Goal: Navigation & Orientation: Find specific page/section

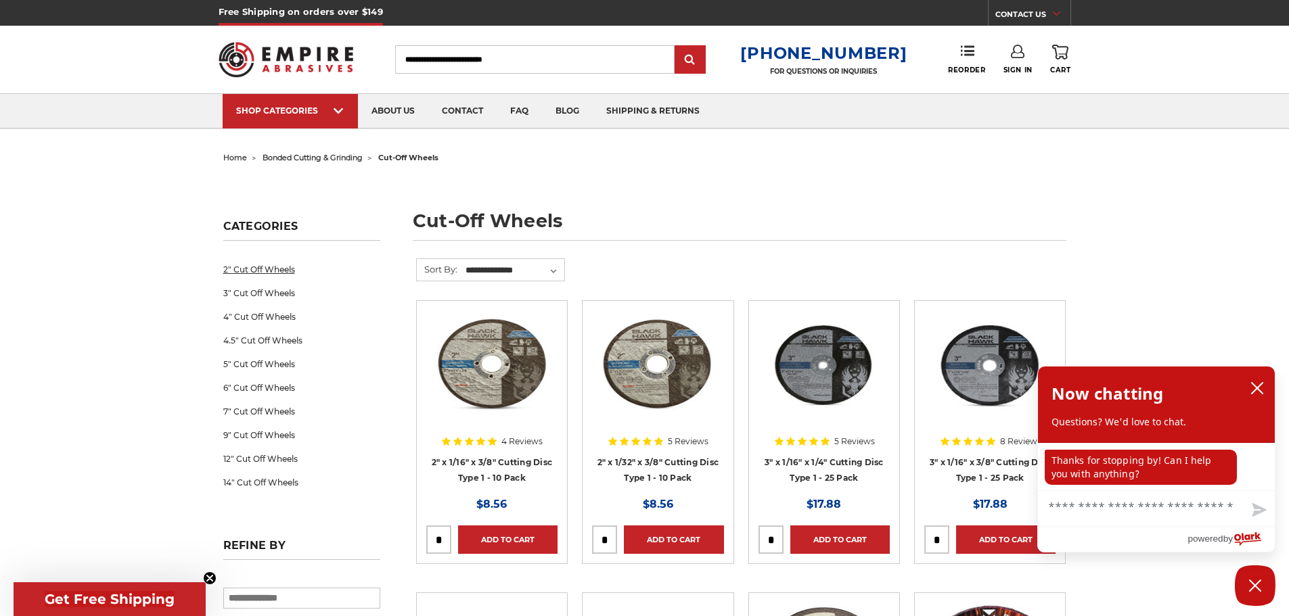
click at [252, 269] on link "2" Cut Off Wheels" at bounding box center [301, 270] width 157 height 24
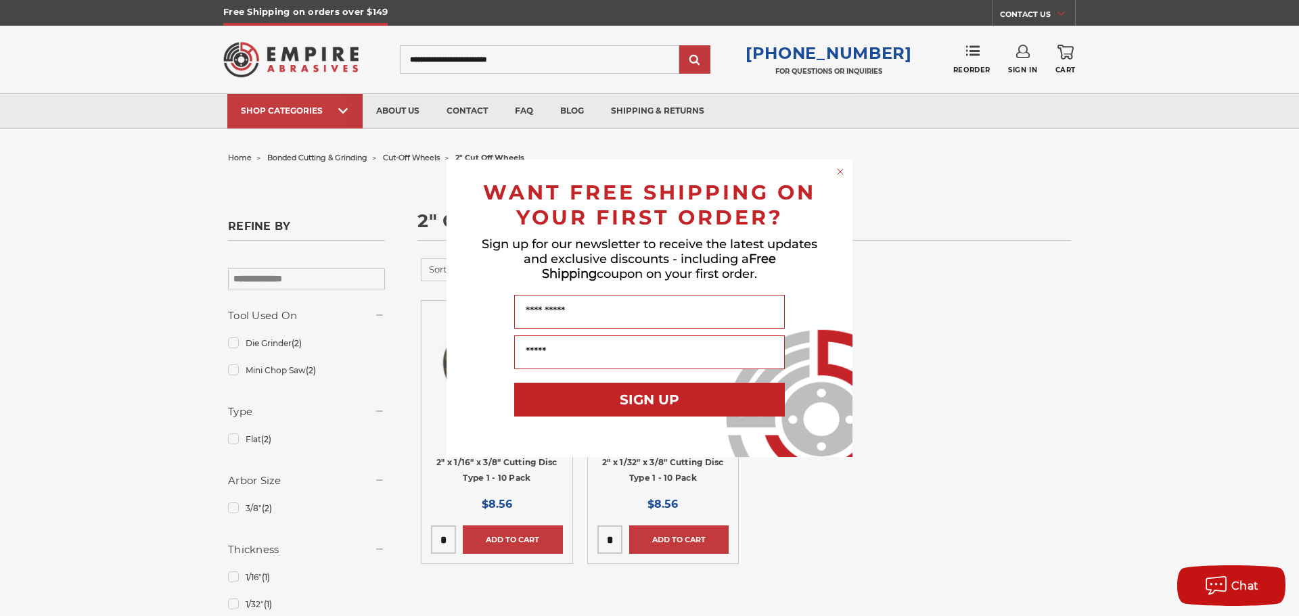
click at [840, 173] on icon "Close dialog" at bounding box center [840, 171] width 5 height 5
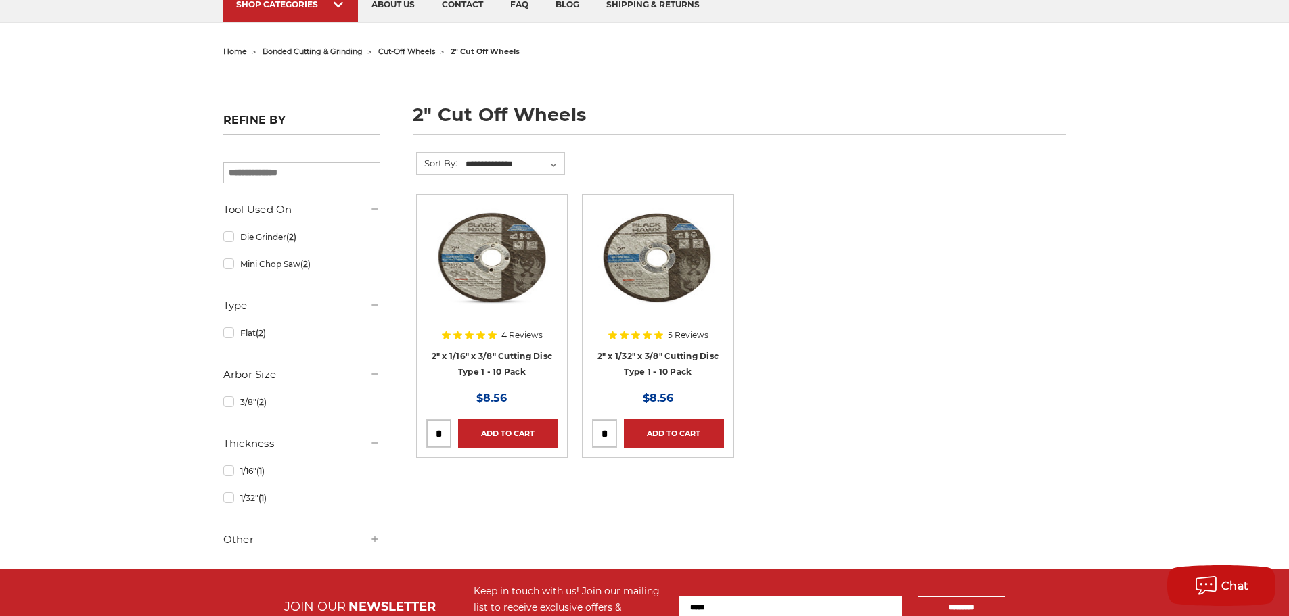
scroll to position [135, 0]
